Goal: Task Accomplishment & Management: Manage account settings

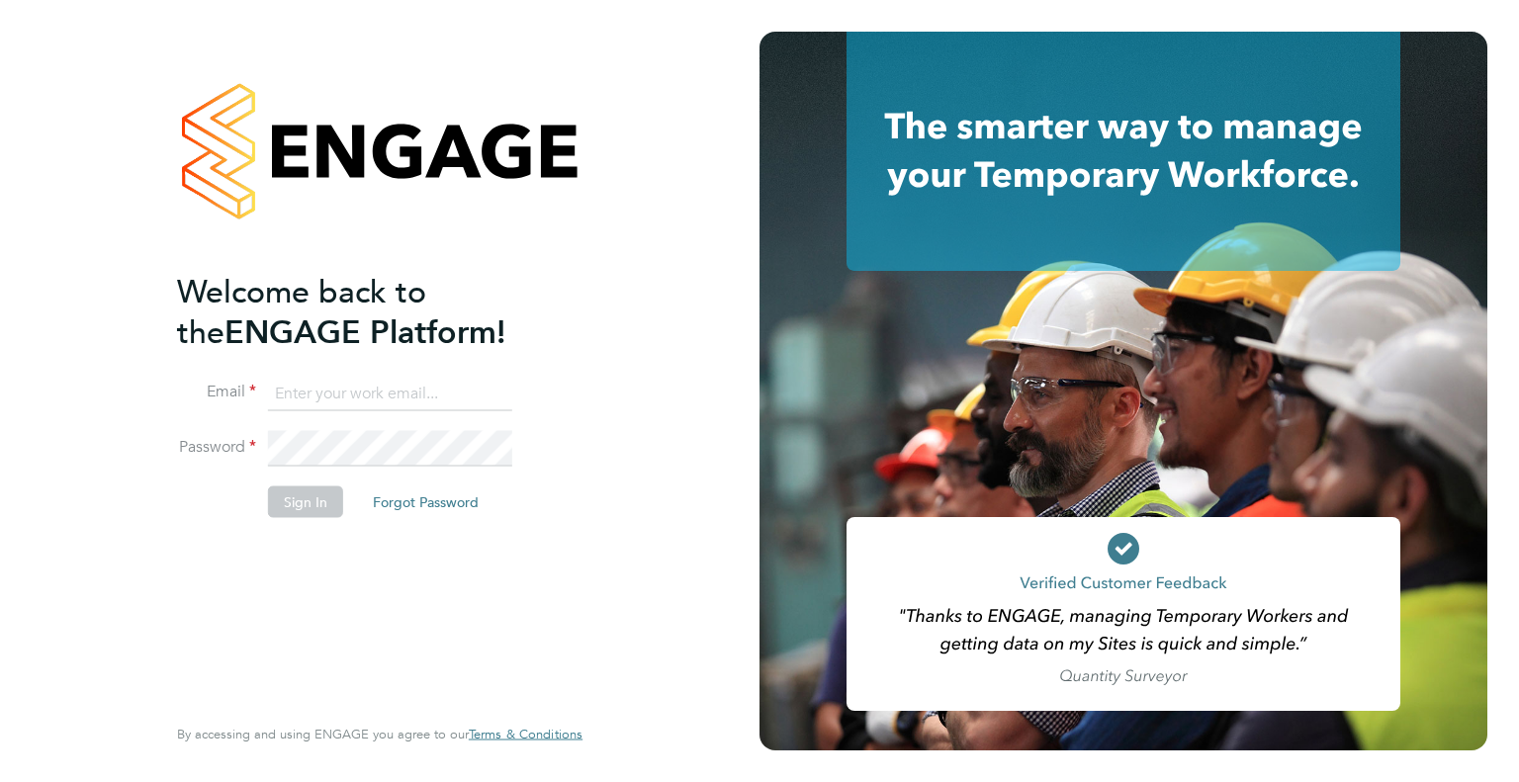
type input "[EMAIL_ADDRESS][DOMAIN_NAME]"
click at [312, 496] on button "Sign In" at bounding box center [305, 502] width 75 height 32
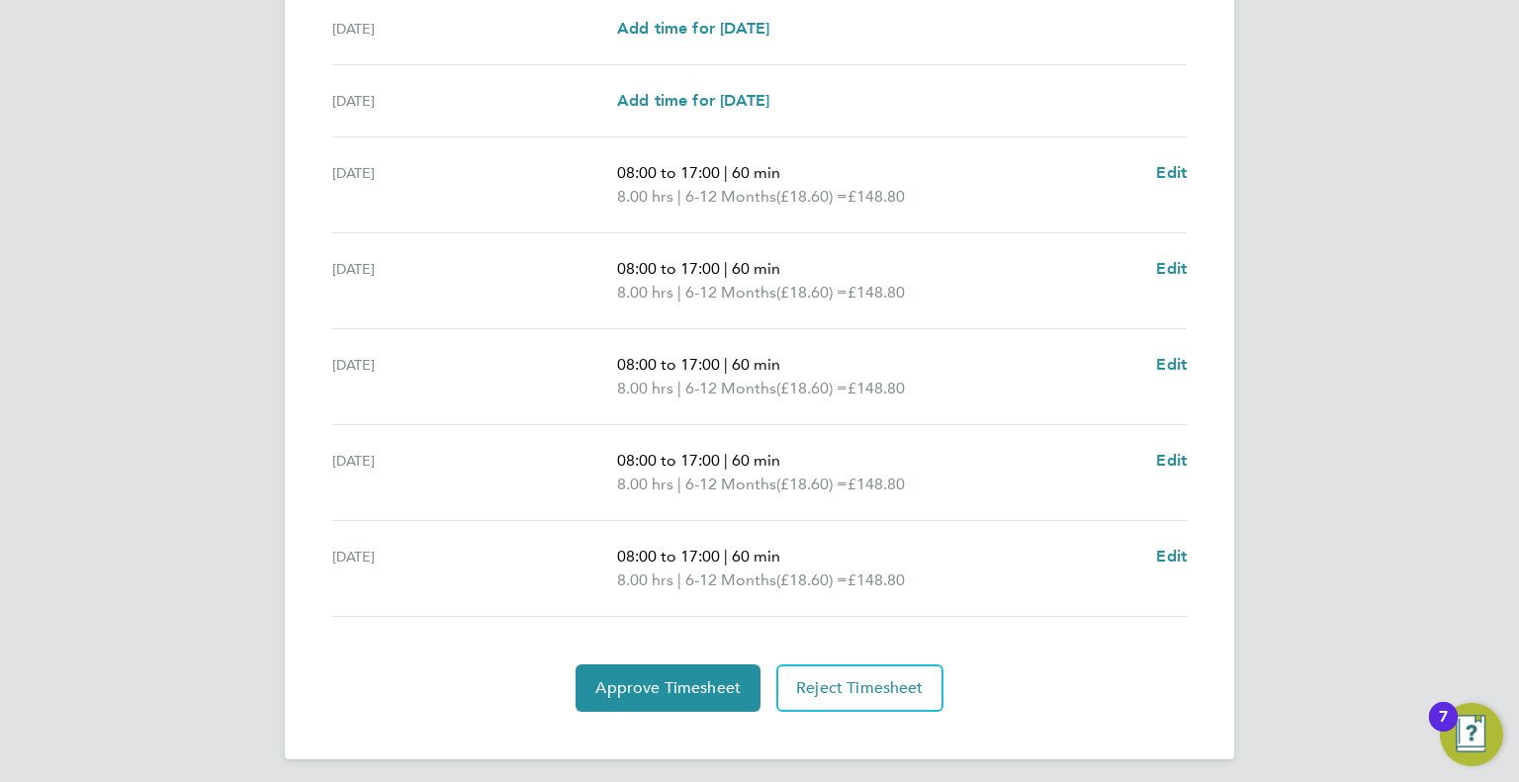
scroll to position [660, 0]
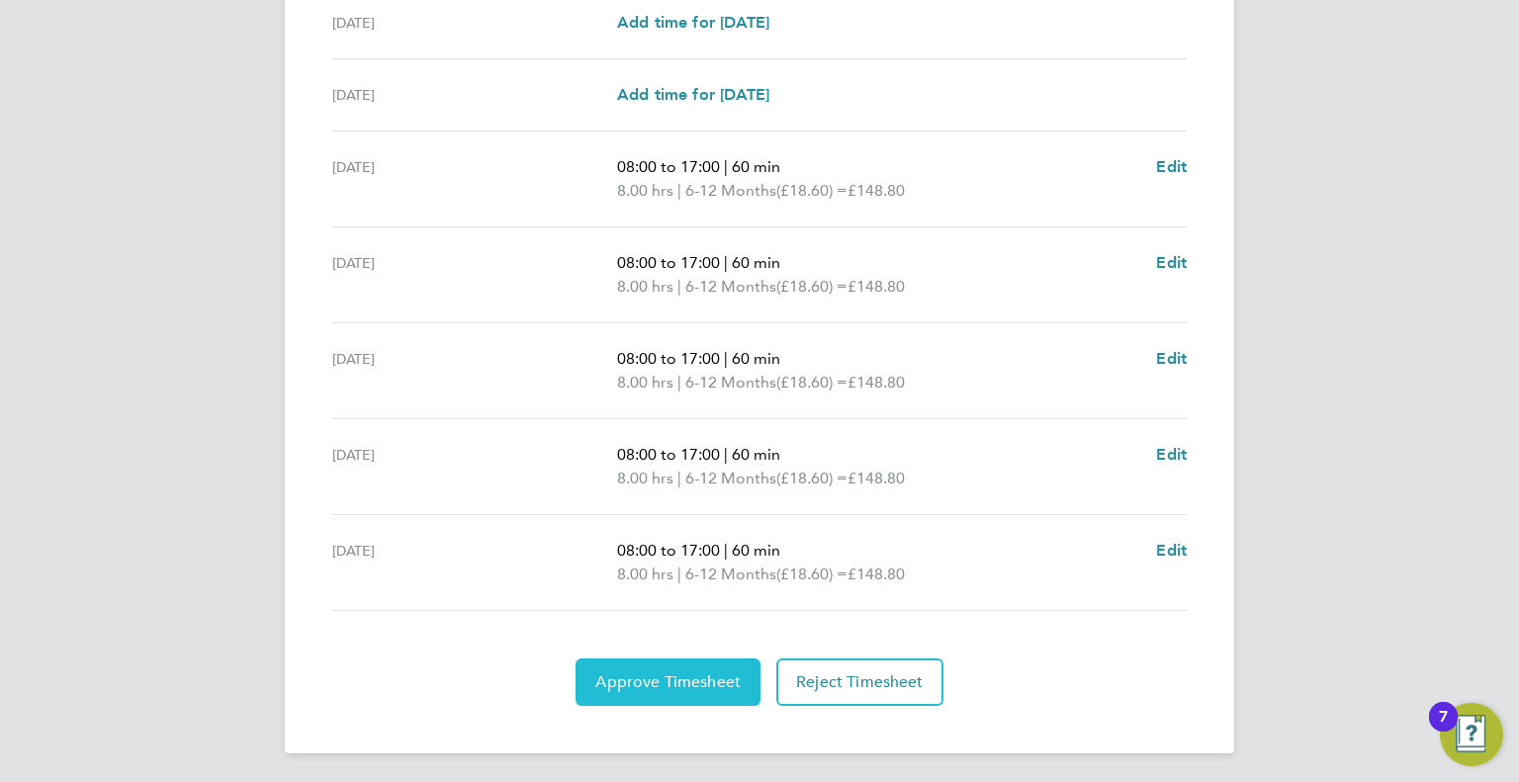
click at [667, 693] on button "Approve Timesheet" at bounding box center [668, 682] width 185 height 47
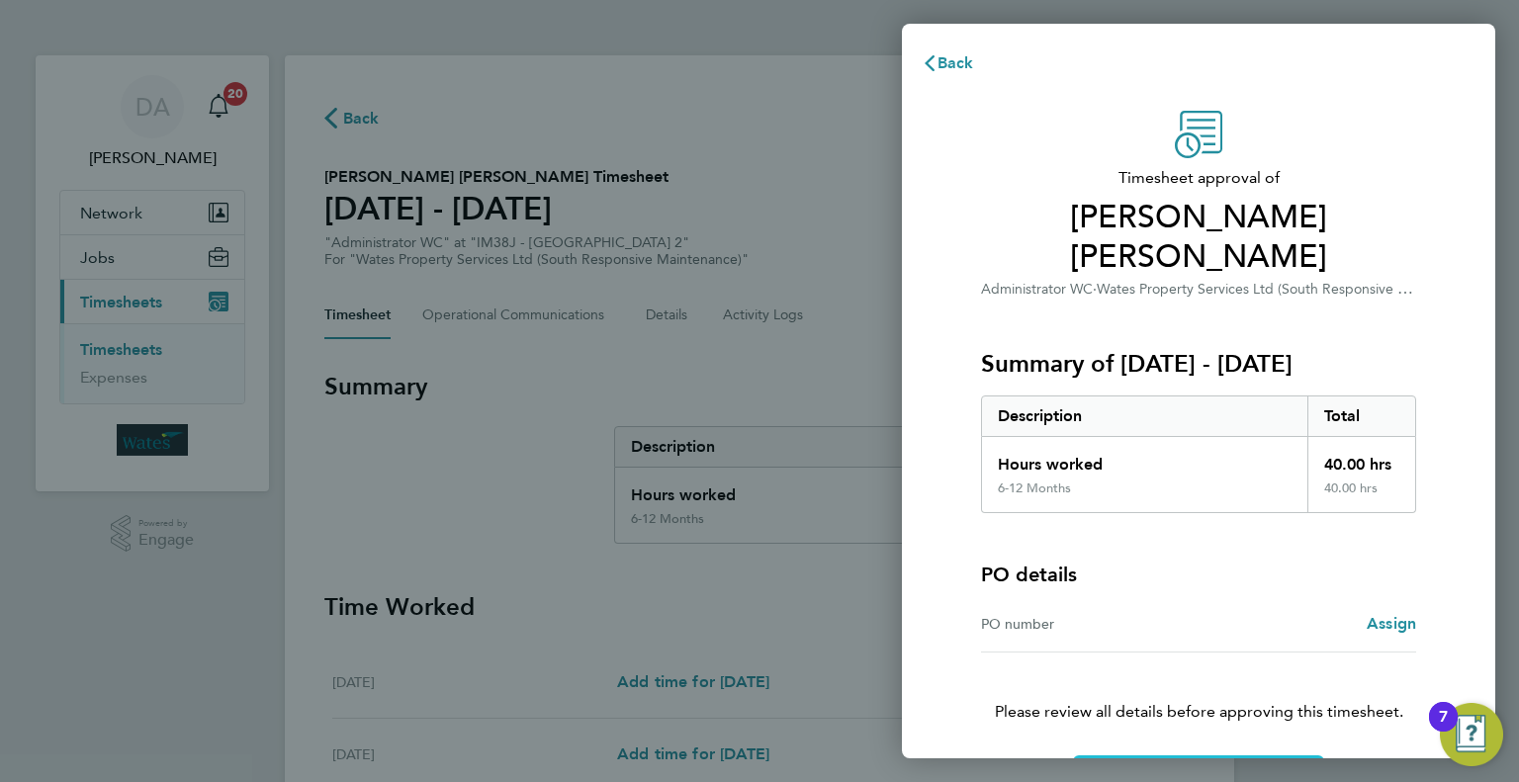
click at [1224, 770] on span "Confirm Timesheet Approval" at bounding box center [1199, 780] width 212 height 20
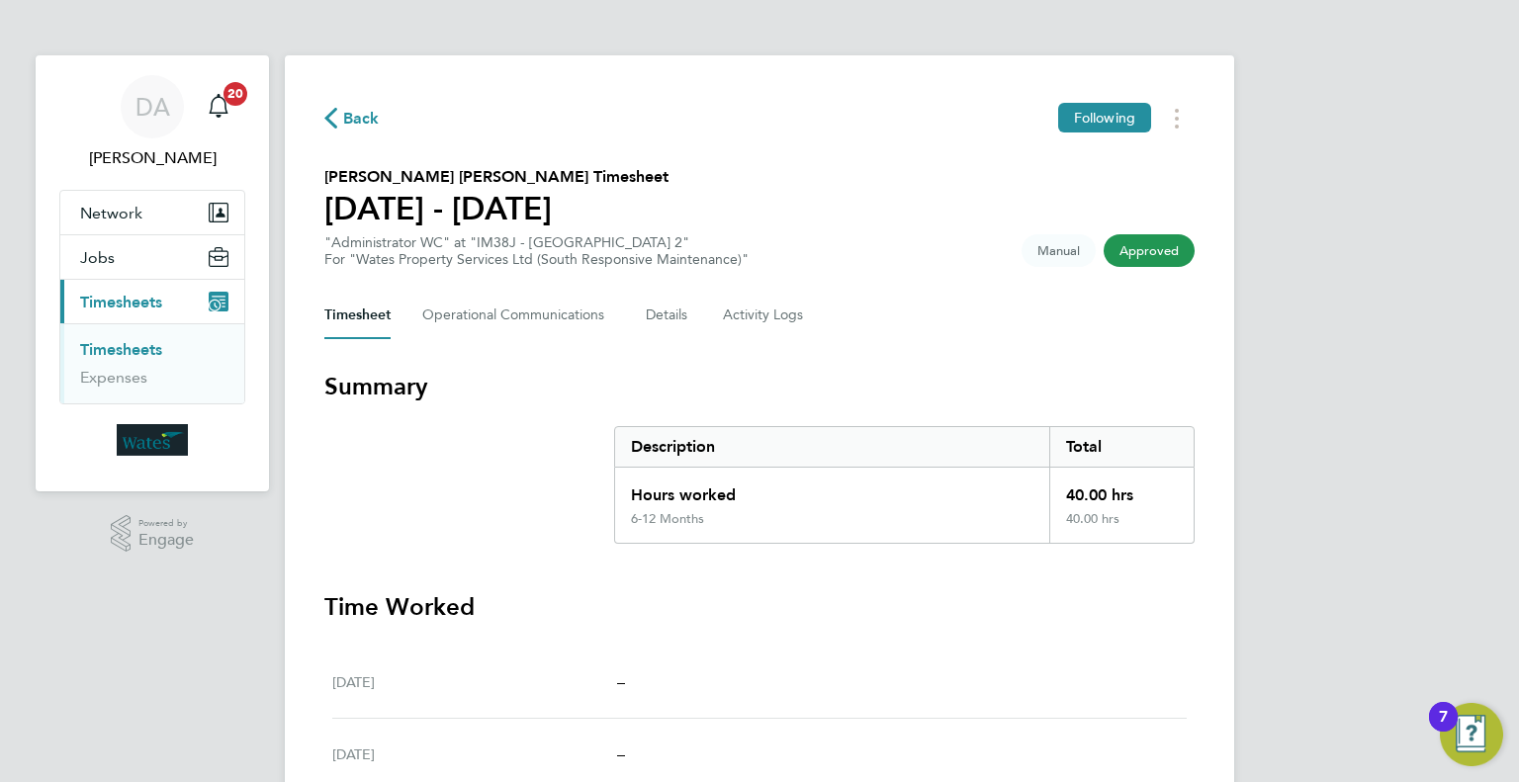
click at [835, 130] on div "Back Following" at bounding box center [759, 118] width 870 height 31
click at [516, 470] on section "Summary Description Total Hours worked 40.00 hrs 6-12 Months 40.00 hrs" at bounding box center [759, 457] width 870 height 173
click at [886, 138] on div "Back Following Alex White Dawson's Timesheet 20 - 26 Sept 2025 "Administrator W…" at bounding box center [760, 686] width 950 height 1263
drag, startPoint x: 1411, startPoint y: 228, endPoint x: 968, endPoint y: 236, distance: 442.3
click at [1411, 228] on div "DA Dimitar Aleksiev Notifications 20 Applications: Network Sites Jobs Placement…" at bounding box center [759, 675] width 1519 height 1350
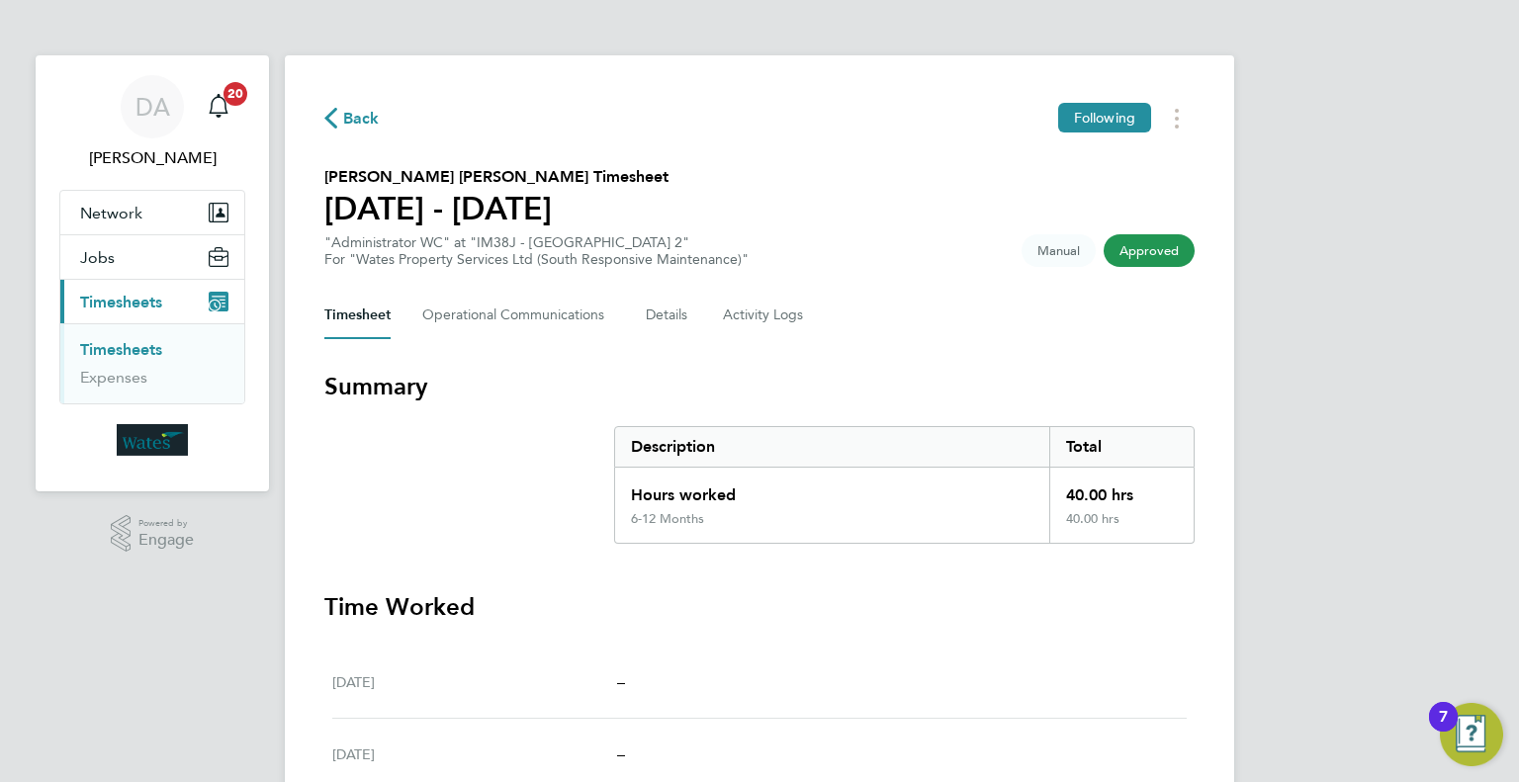
click at [506, 288] on div "Back Following Alex White Dawson's Timesheet 20 - 26 Sept 2025 "Administrator W…" at bounding box center [760, 686] width 950 height 1263
click at [516, 296] on Communications-tab "Operational Communications" at bounding box center [518, 315] width 192 height 47
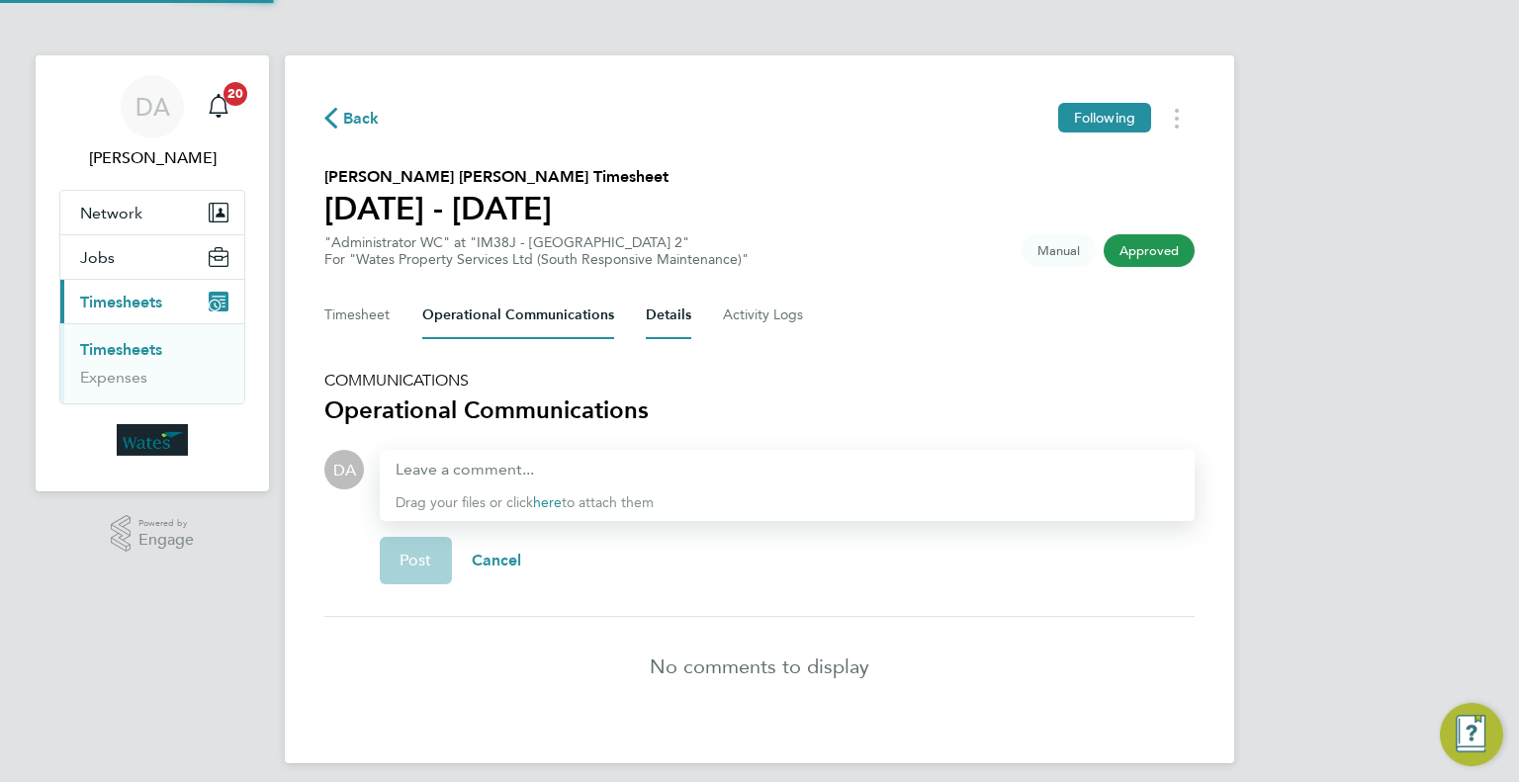
click at [669, 316] on button "Details" at bounding box center [669, 315] width 46 height 47
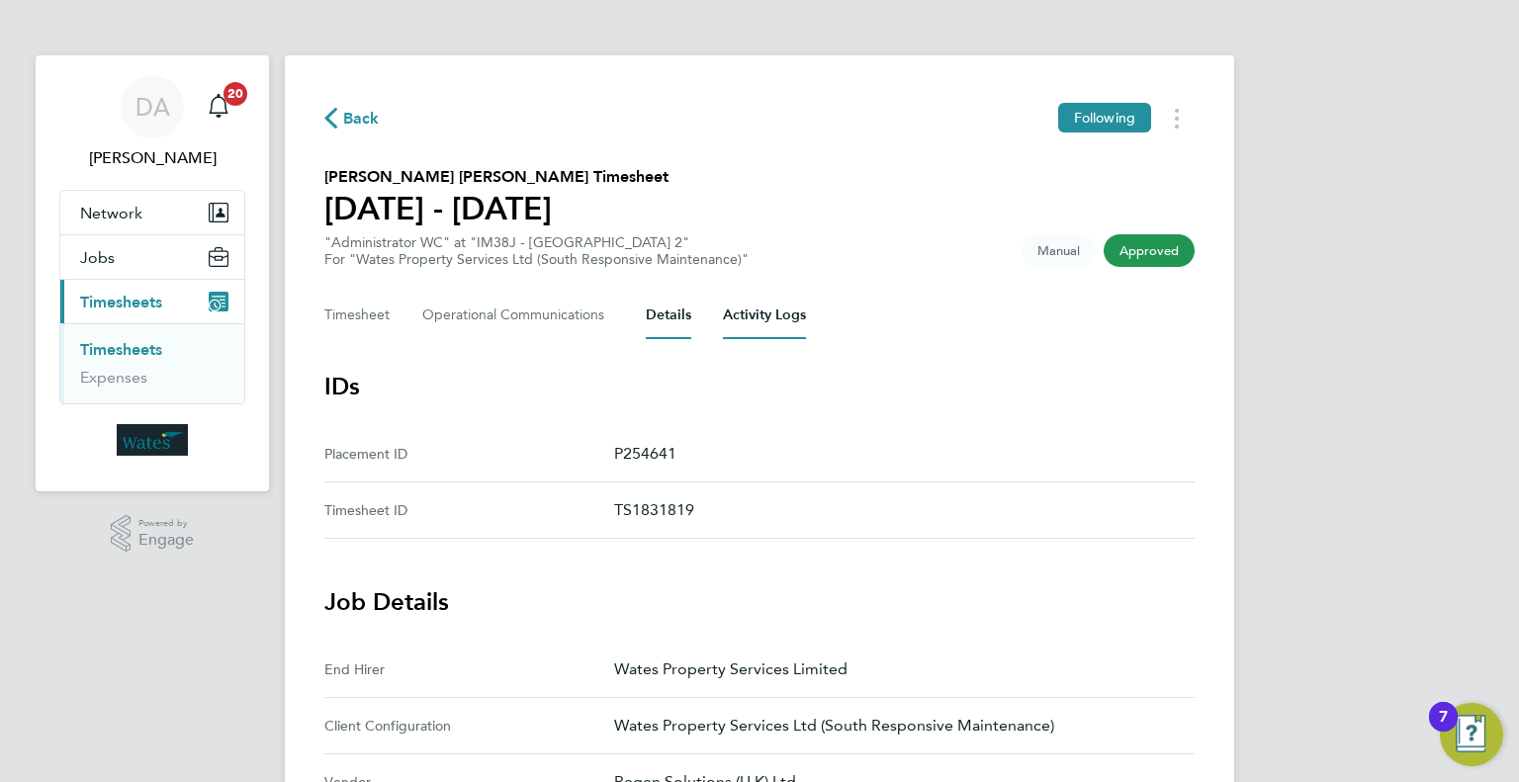
click at [768, 316] on Logs-tab "Activity Logs" at bounding box center [764, 315] width 83 height 47
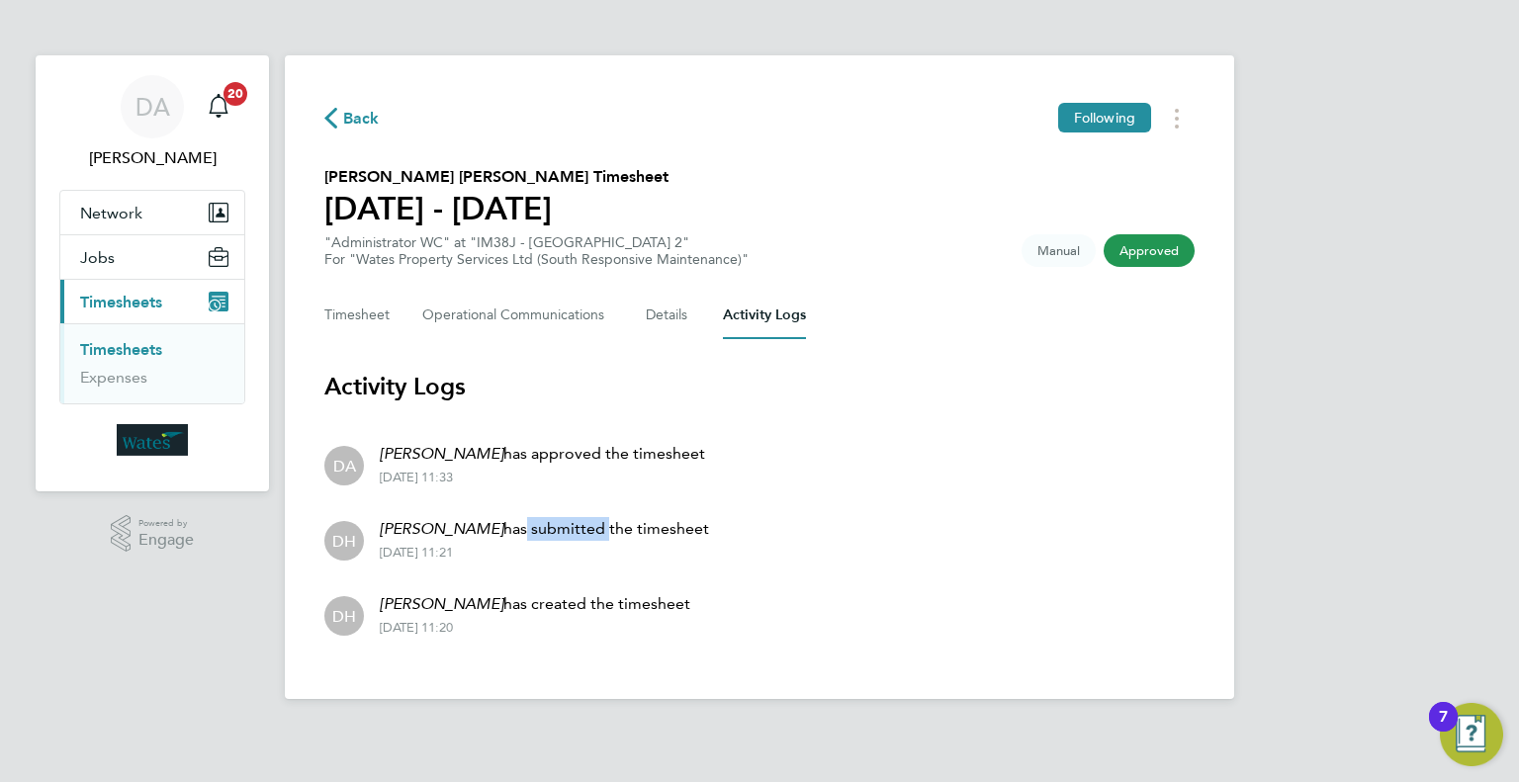
drag, startPoint x: 572, startPoint y: 535, endPoint x: 669, endPoint y: 535, distance: 96.9
click at [634, 535] on p "Darren Hartman has submitted the timesheet" at bounding box center [544, 529] width 329 height 24
click at [813, 529] on li "DH Darren Hartman has submitted the timesheet 30 Sep 2025 - 11:21" at bounding box center [759, 539] width 870 height 75
click at [831, 494] on li "DA Dimitar Aleksiev has approved the timesheet 30 Sep 2025 - 11:33" at bounding box center [759, 463] width 870 height 75
click at [894, 140] on div "Back Following Alex White Dawson's Timesheet 20 - 26 Sept 2025 "Administrator W…" at bounding box center [760, 377] width 950 height 644
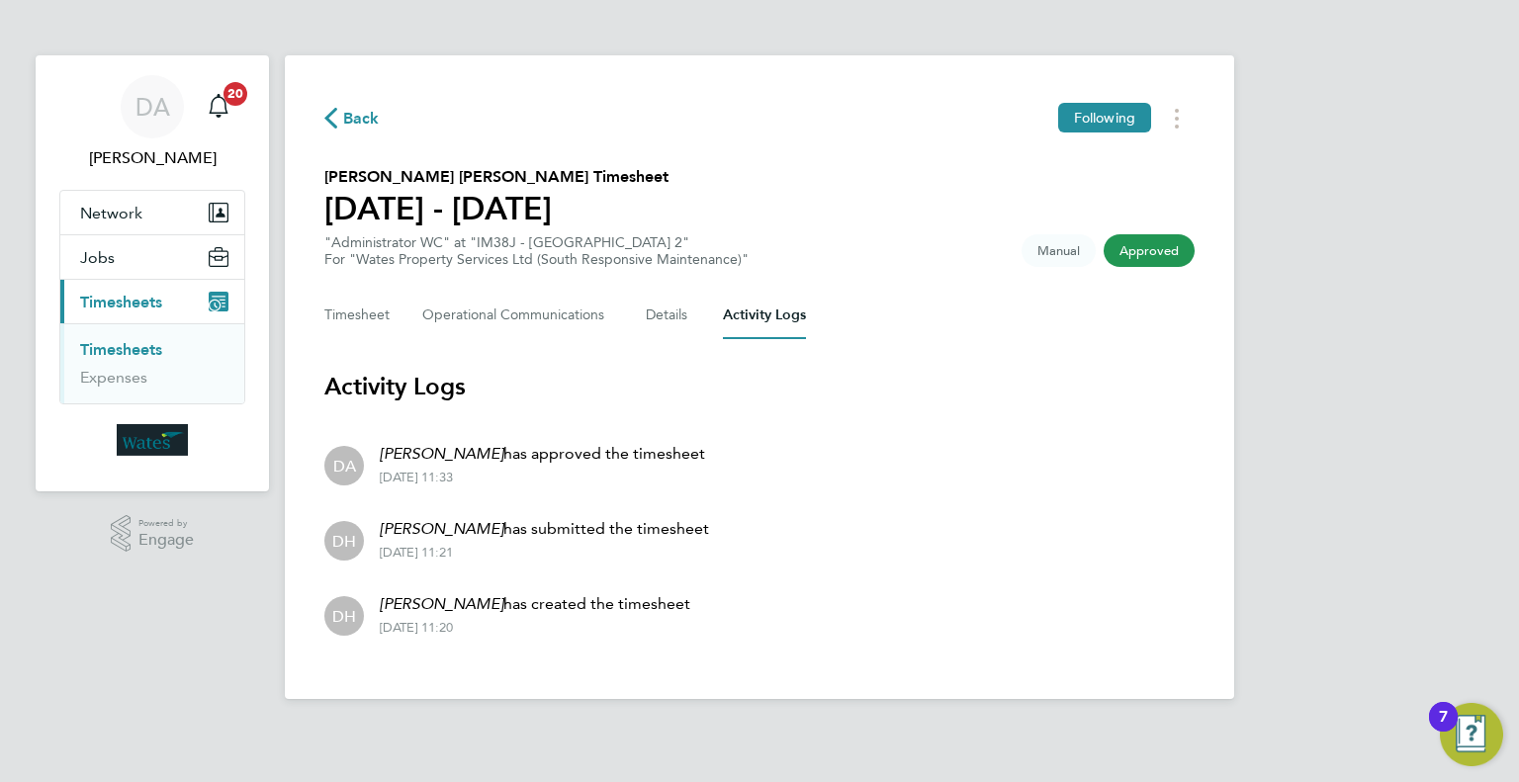
click at [939, 164] on div "Back Following Alex White Dawson's Timesheet 20 - 26 Sept 2025 "Administrator W…" at bounding box center [760, 377] width 950 height 644
click at [835, 171] on section "Alex White Dawson's Timesheet 20 - 26 Sept 2025 "Administrator WC" at "IM38J - …" at bounding box center [759, 216] width 870 height 103
